Goal: Information Seeking & Learning: Learn about a topic

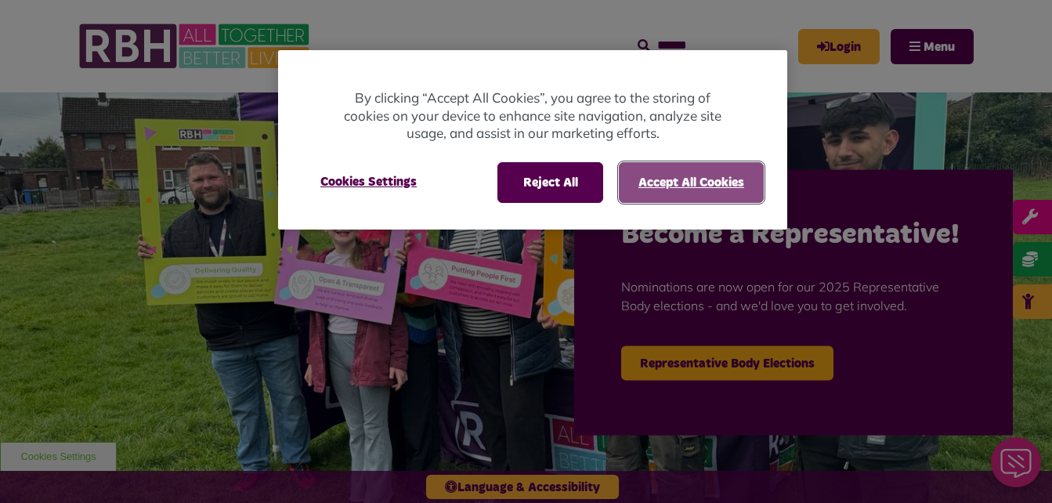
click at [687, 190] on button "Accept All Cookies" at bounding box center [691, 182] width 145 height 41
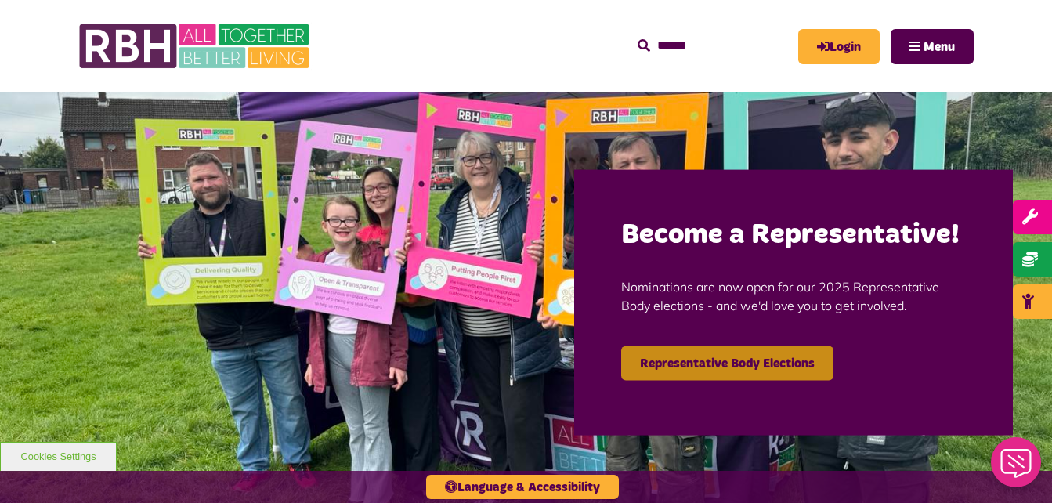
click at [710, 377] on link "Representative Body Elections" at bounding box center [727, 363] width 212 height 34
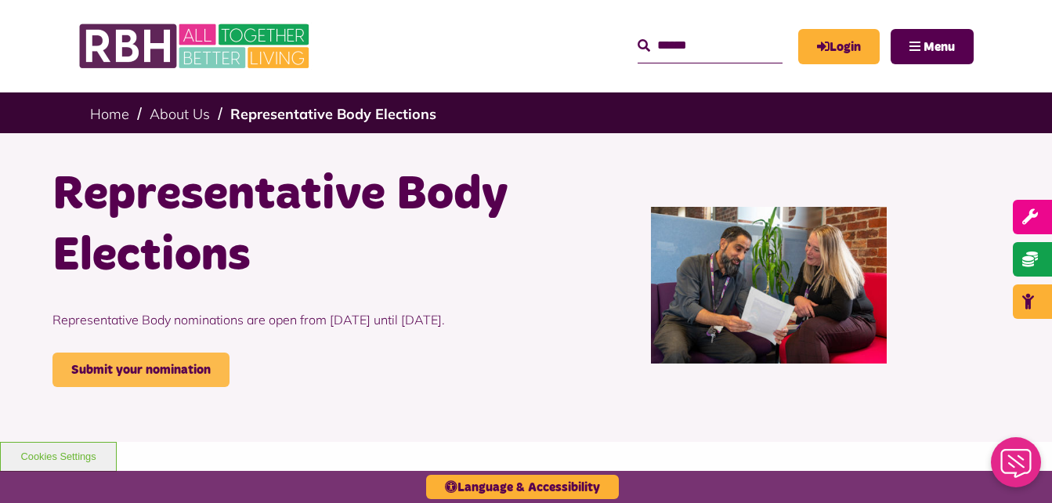
click at [155, 387] on link "Submit your nomination" at bounding box center [140, 369] width 177 height 34
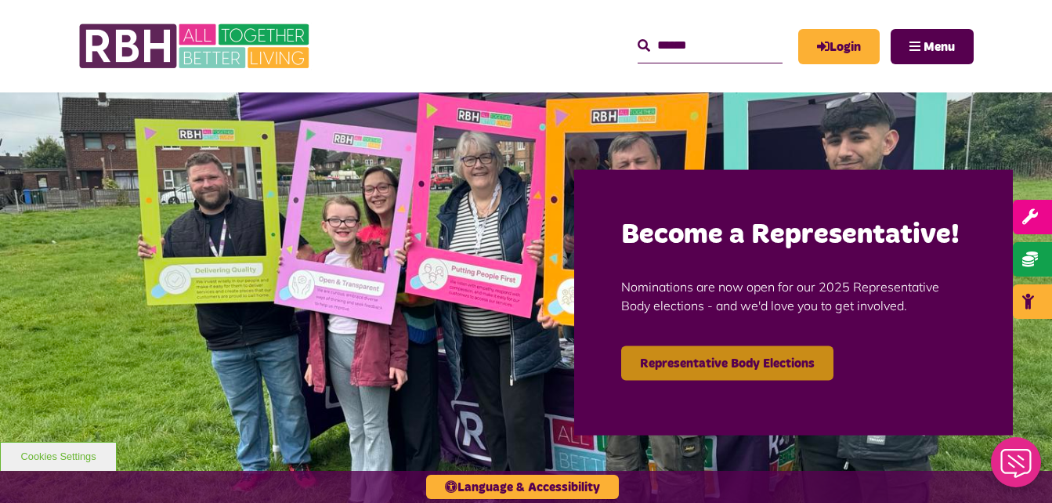
click at [717, 369] on link "Representative Body Elections" at bounding box center [727, 363] width 212 height 34
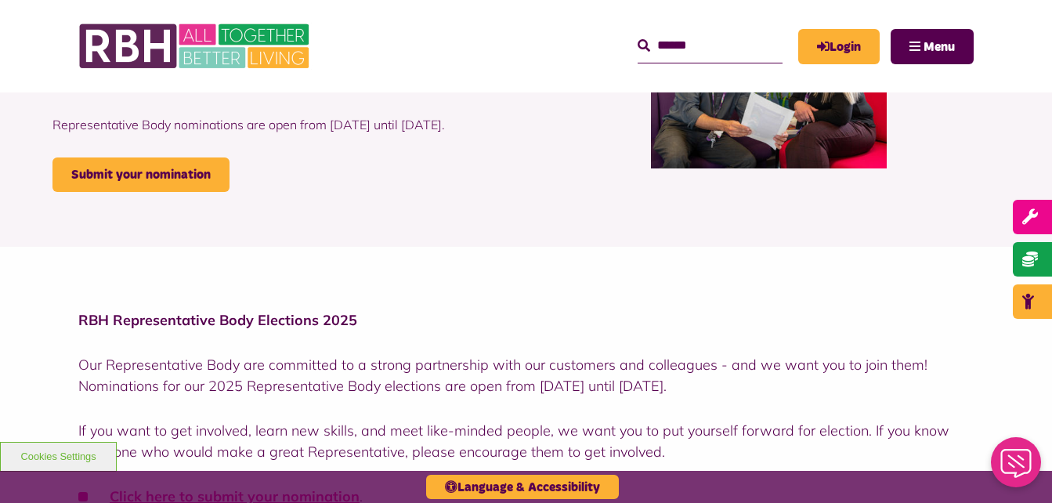
scroll to position [193, 0]
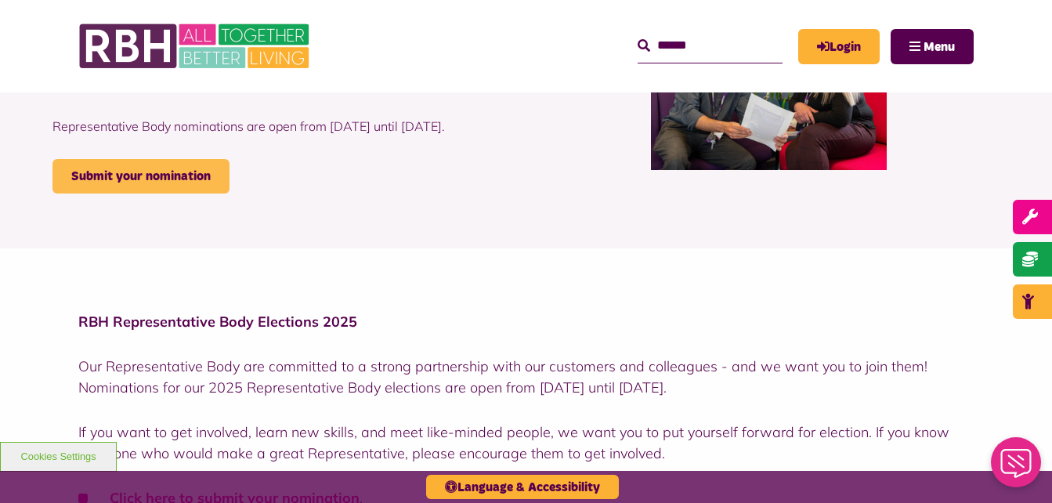
click at [174, 193] on link "Submit your nomination" at bounding box center [140, 176] width 177 height 34
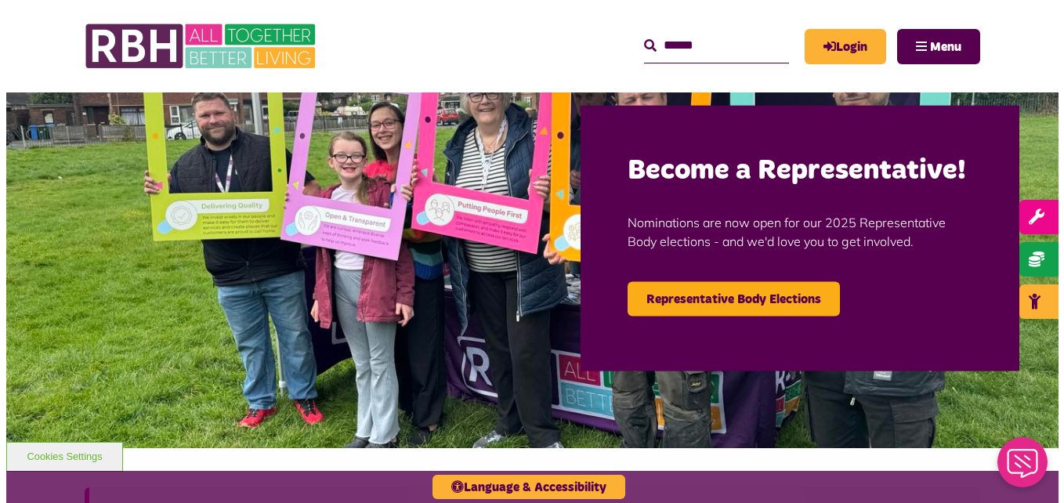
scroll to position [50, 0]
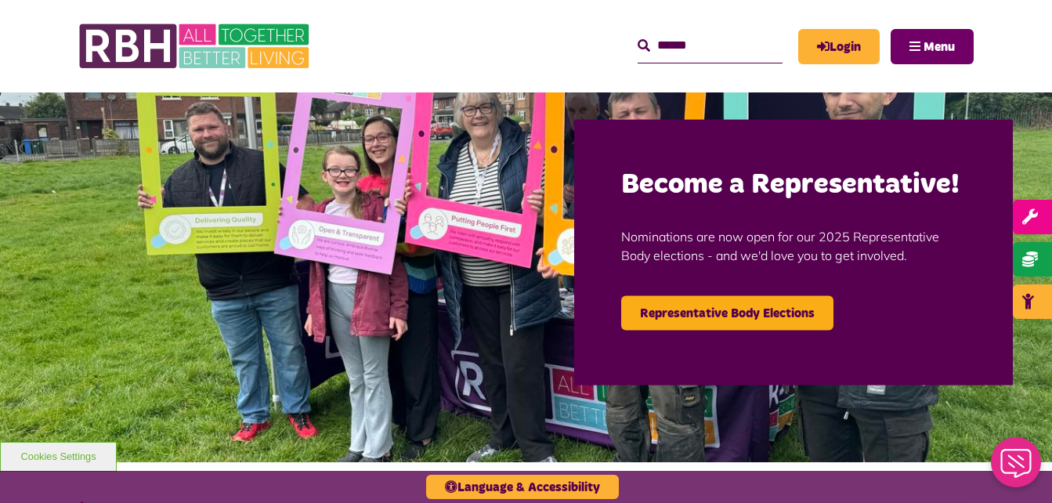
click at [924, 42] on span "Menu" at bounding box center [938, 47] width 31 height 13
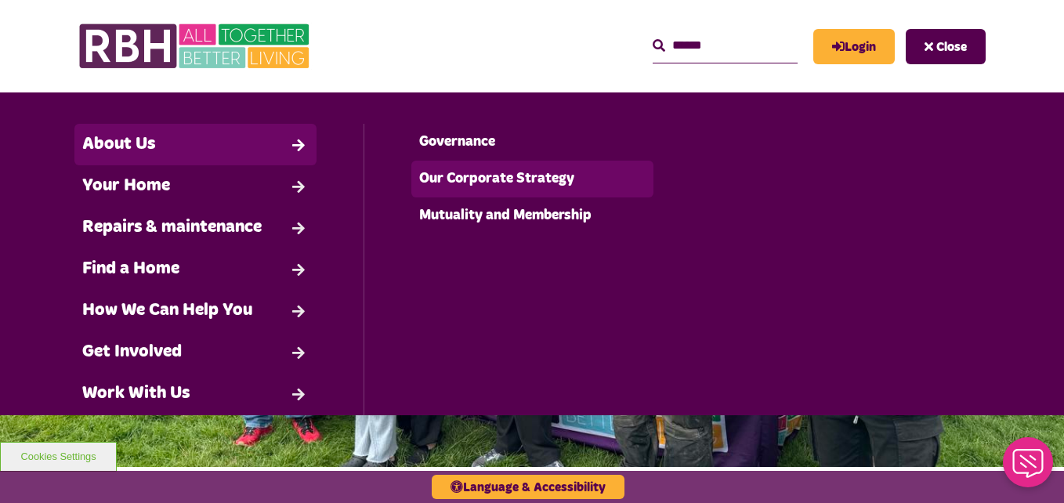
click at [450, 174] on link "Our Corporate Strategy" at bounding box center [531, 179] width 241 height 37
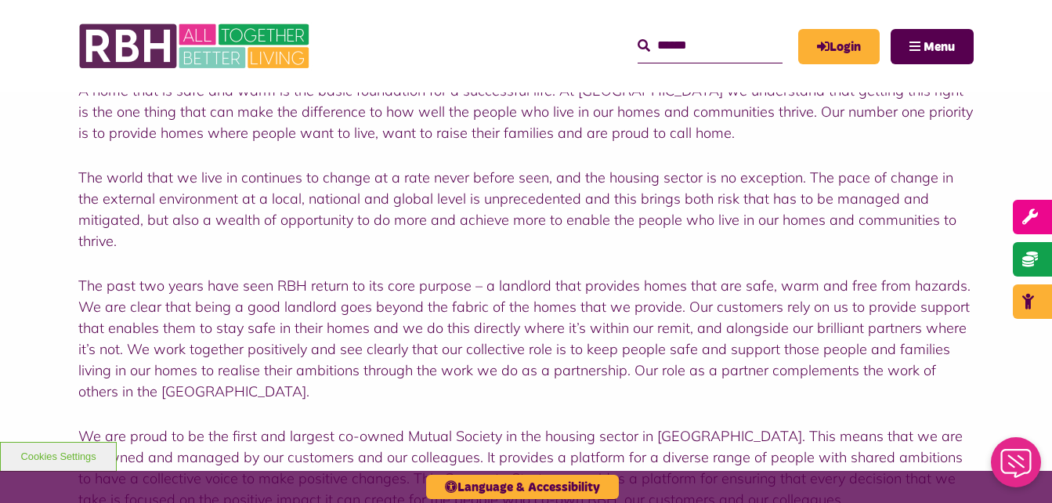
scroll to position [407, 0]
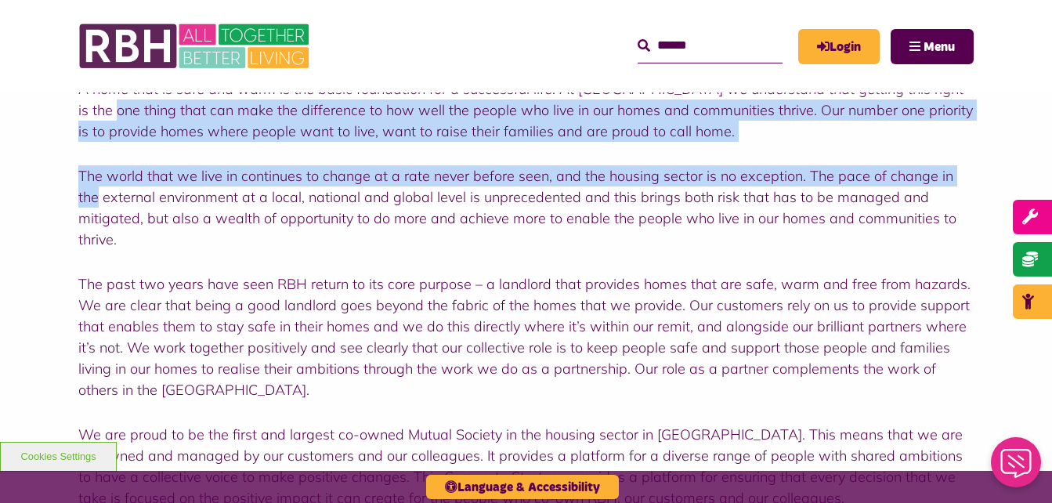
drag, startPoint x: 1050, startPoint y: 144, endPoint x: 1063, endPoint y: 92, distance: 54.0
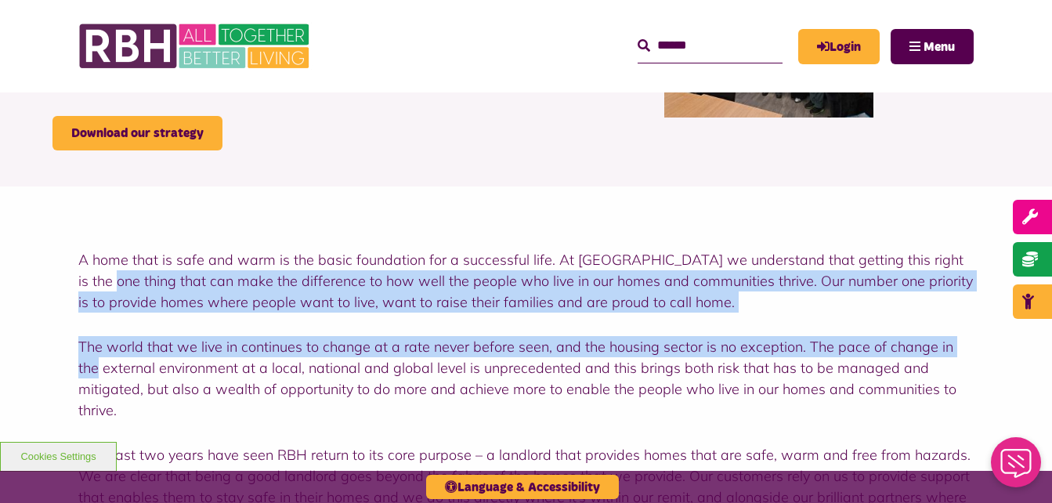
scroll to position [241, 0]
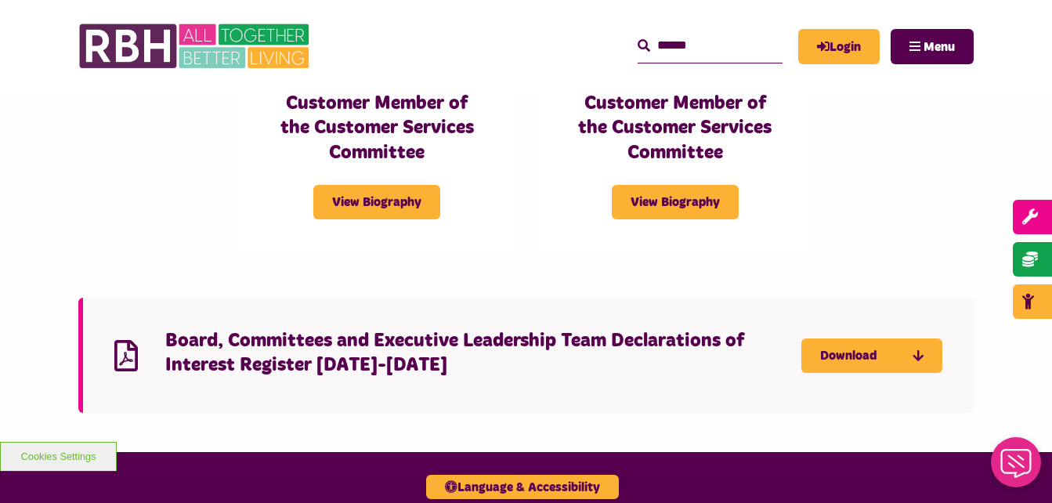
scroll to position [3697, 0]
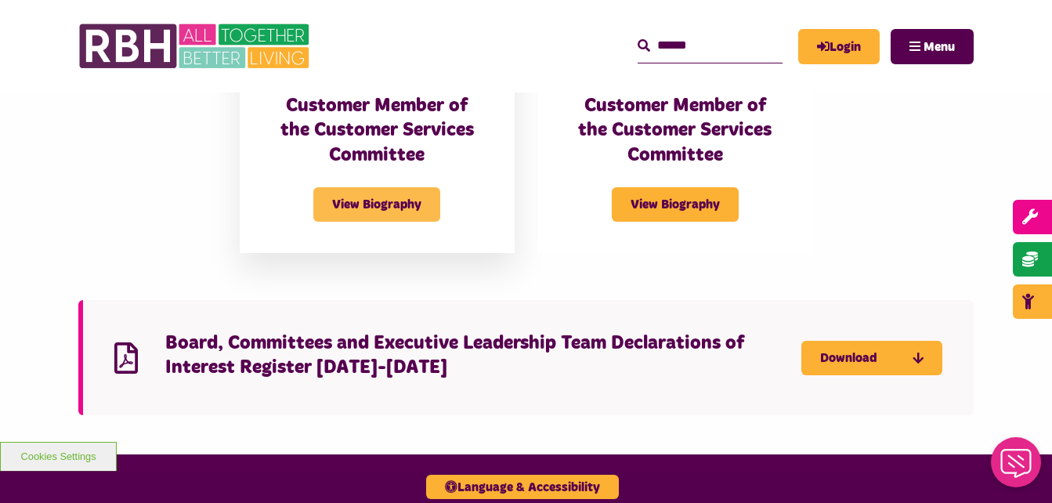
click at [418, 187] on span "View Biography" at bounding box center [376, 204] width 127 height 34
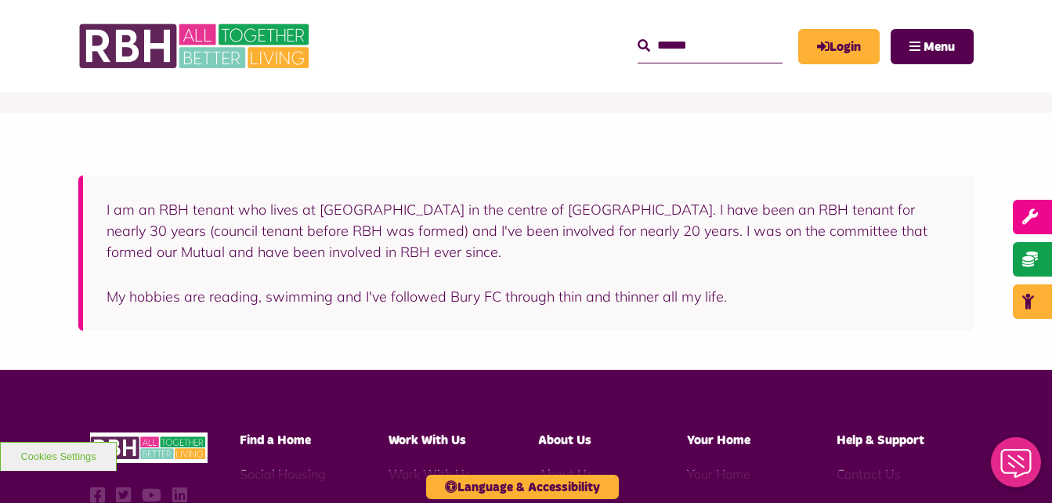
scroll to position [300, 0]
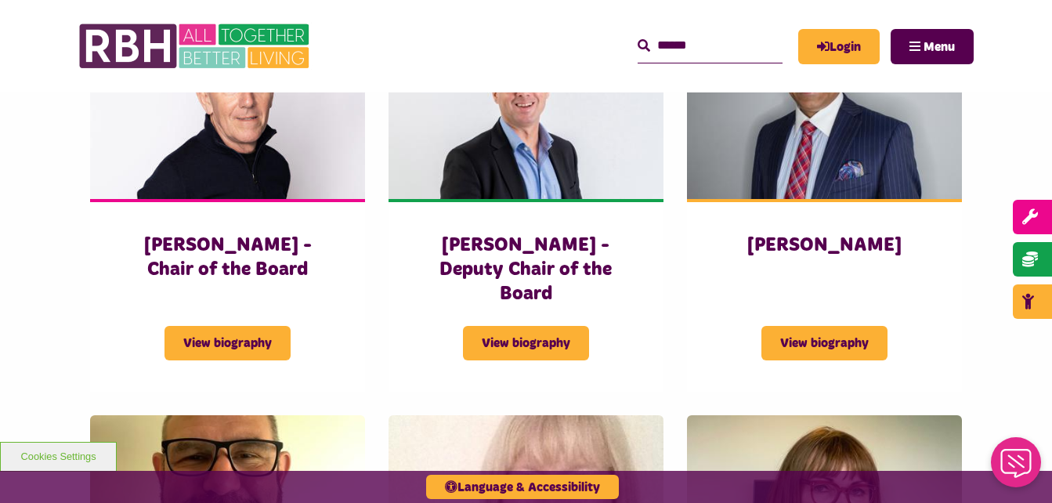
scroll to position [689, 0]
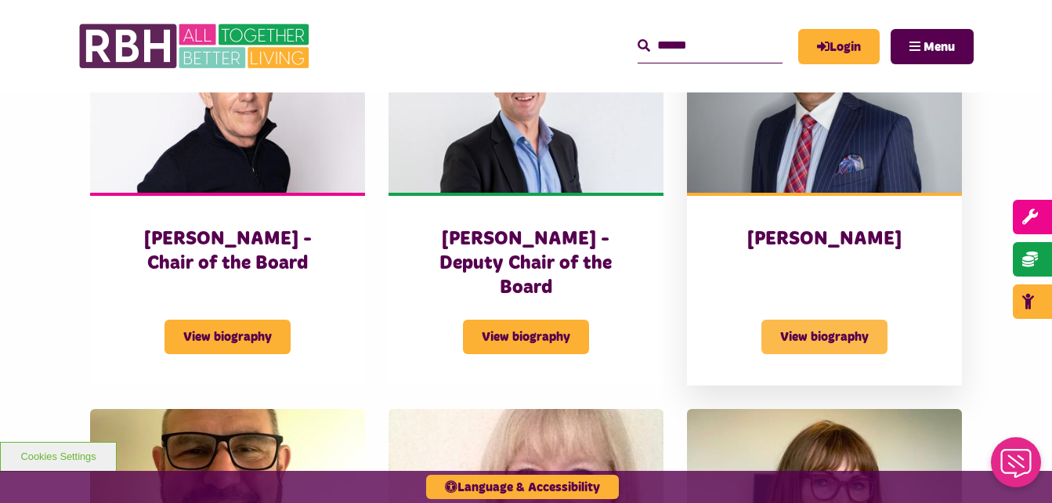
click at [818, 320] on span "View biography" at bounding box center [824, 337] width 126 height 34
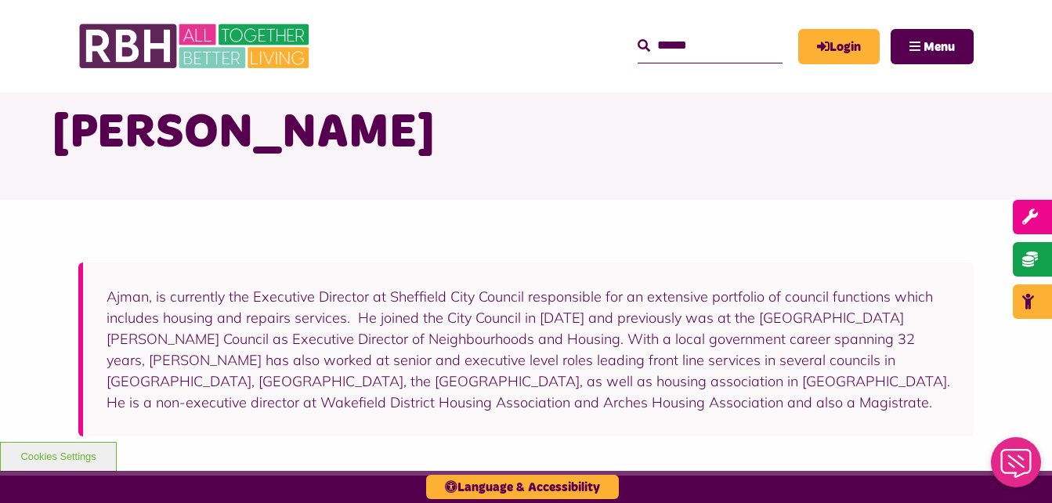
scroll to position [63, 0]
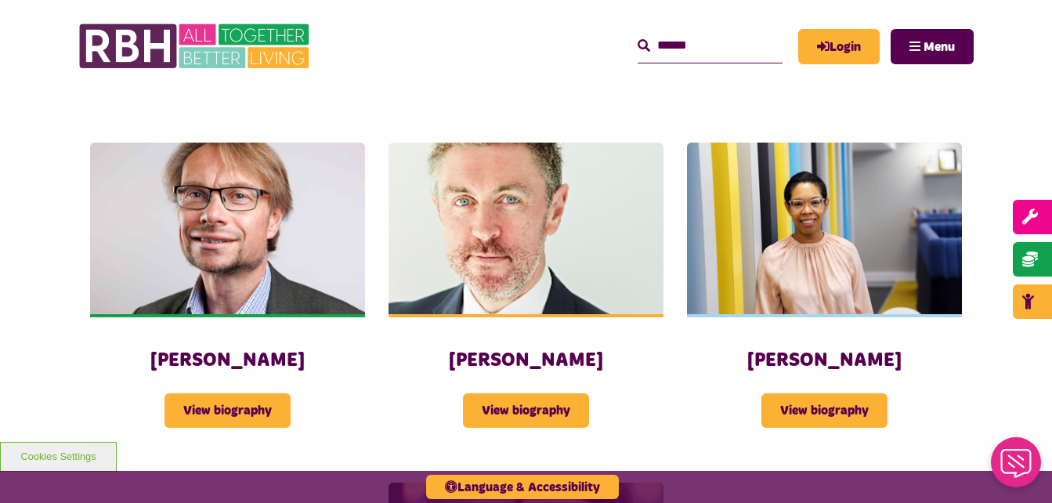
scroll to position [1288, 0]
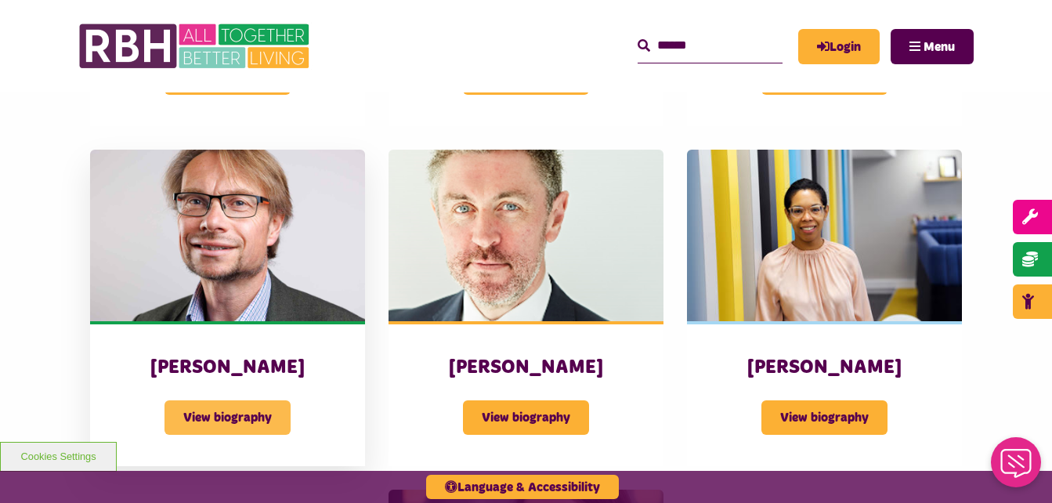
click at [231, 400] on span "View biography" at bounding box center [227, 417] width 126 height 34
